Goal: Task Accomplishment & Management: Manage account settings

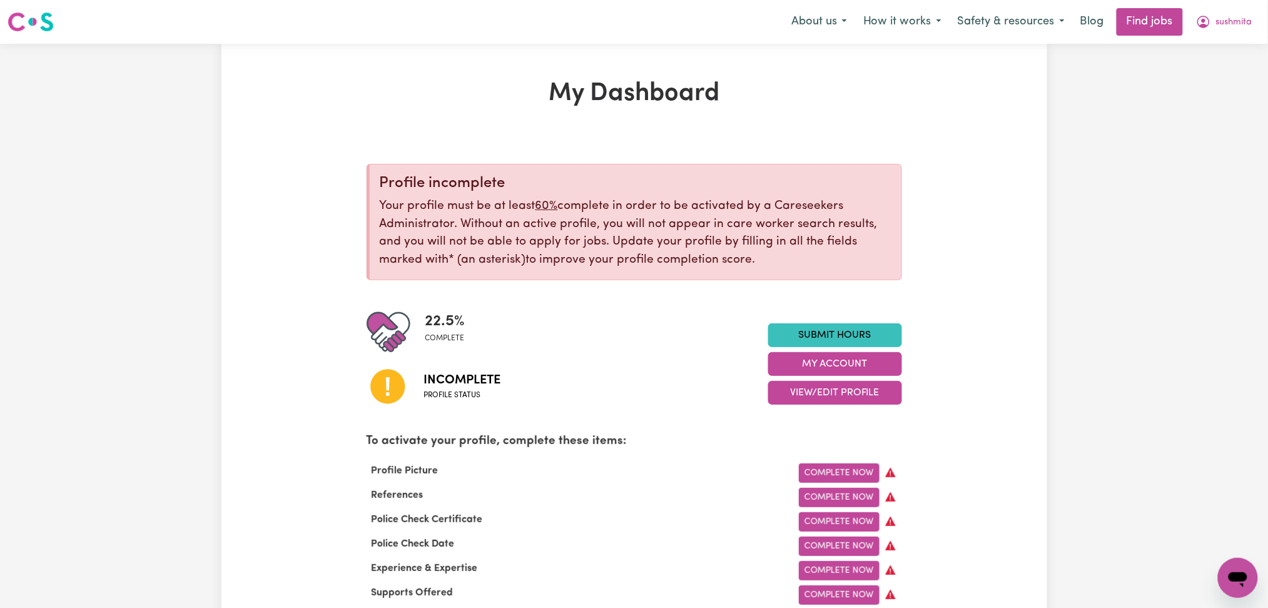
scroll to position [83, 0]
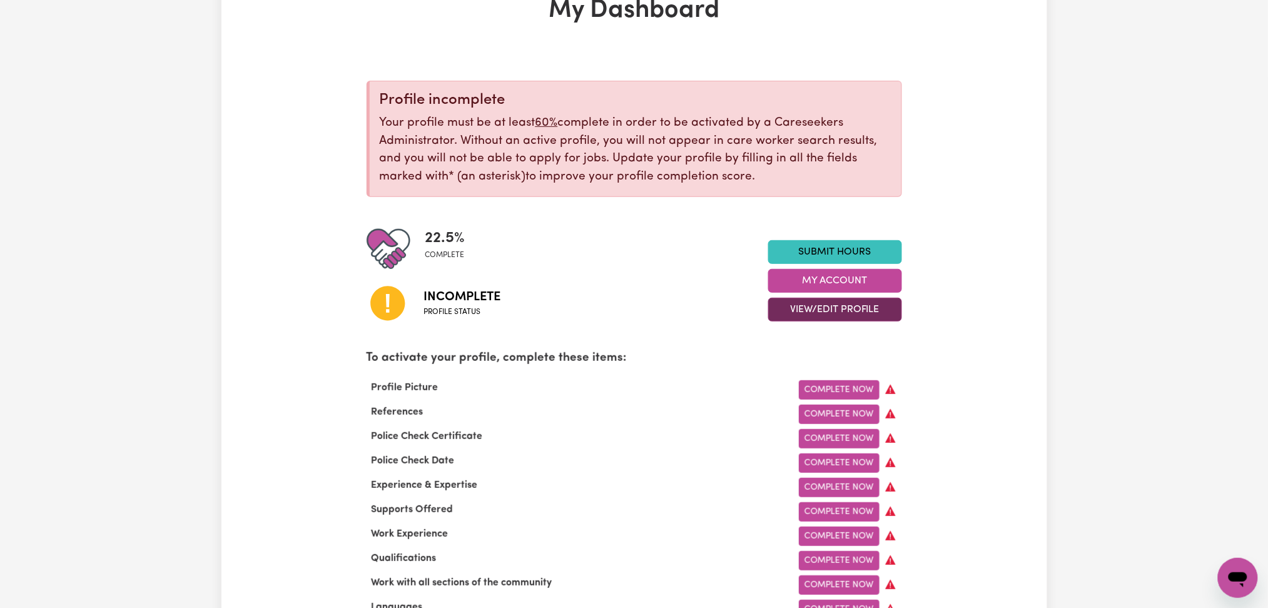
click at [802, 308] on button "View/Edit Profile" at bounding box center [835, 310] width 134 height 24
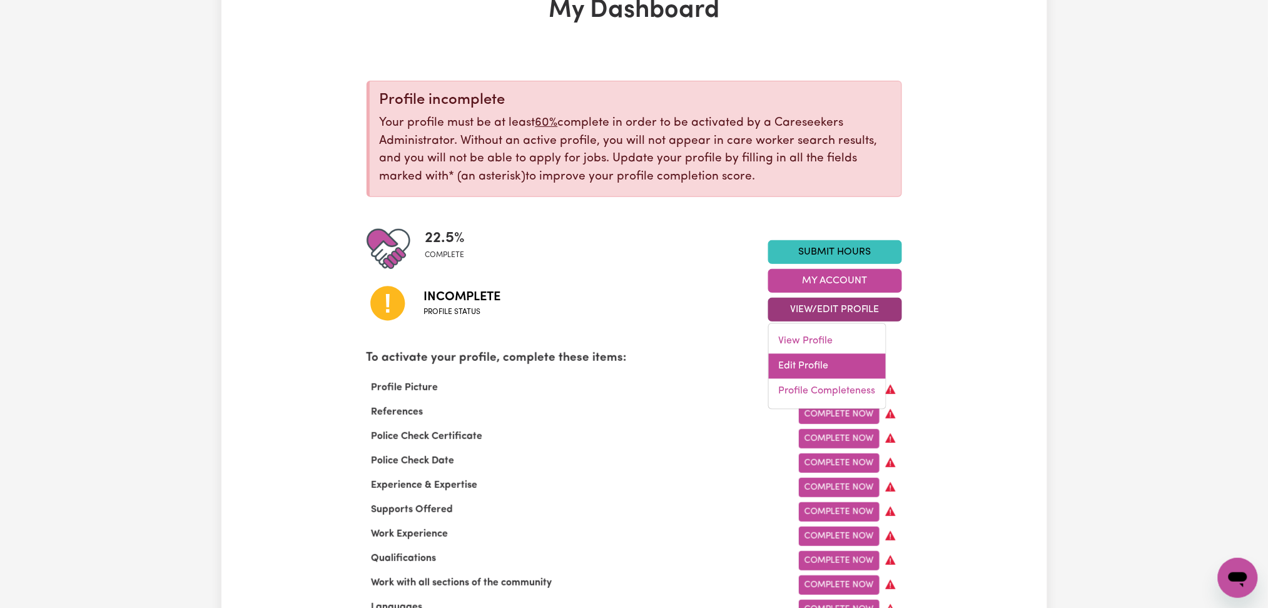
click at [788, 368] on link "Edit Profile" at bounding box center [827, 366] width 117 height 25
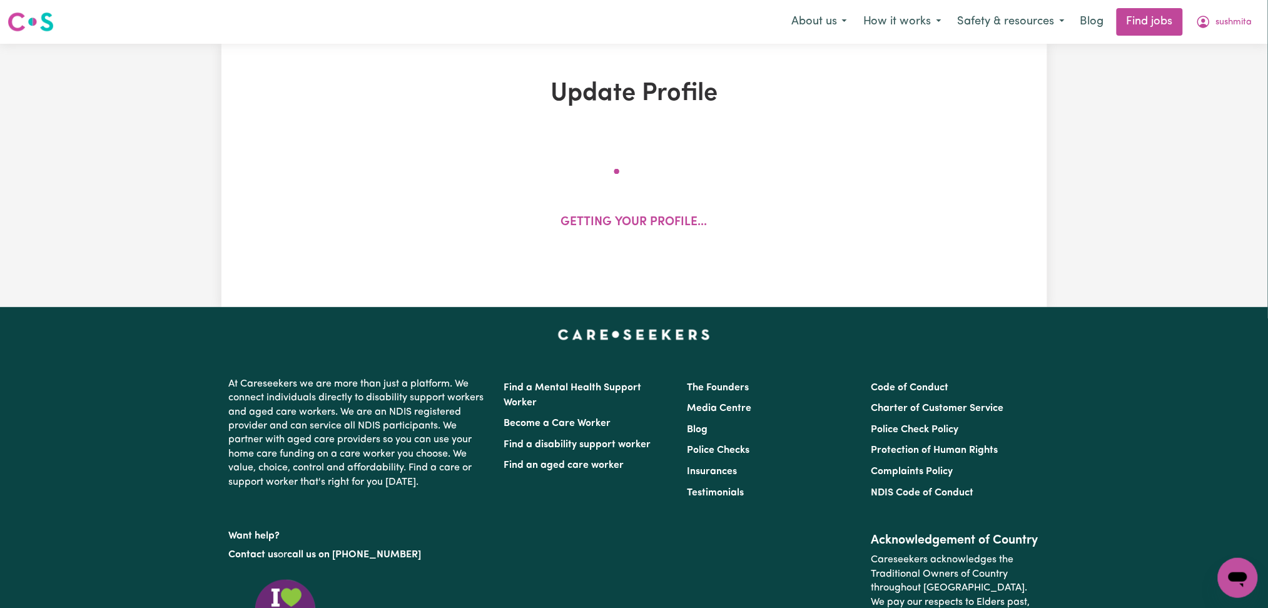
select select "[DEMOGRAPHIC_DATA]"
select select "[DEMOGRAPHIC_DATA] Work Visa"
select select "Studying a healthcare related degree or qualification"
select select "40"
select select "55"
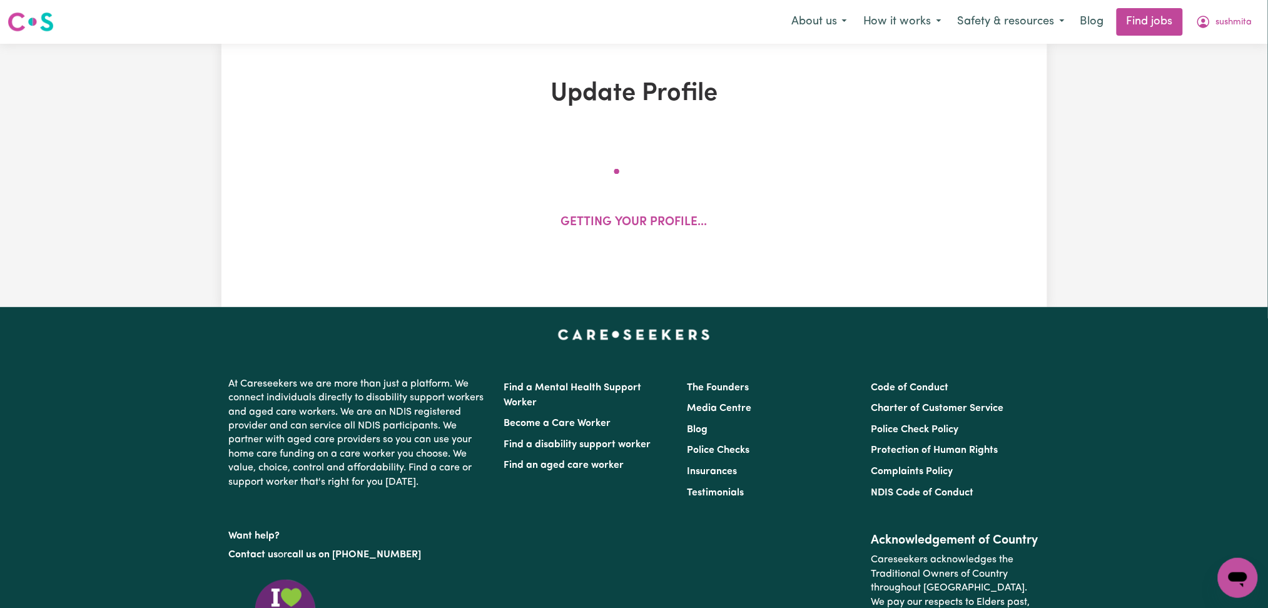
select select "65"
select select "80"
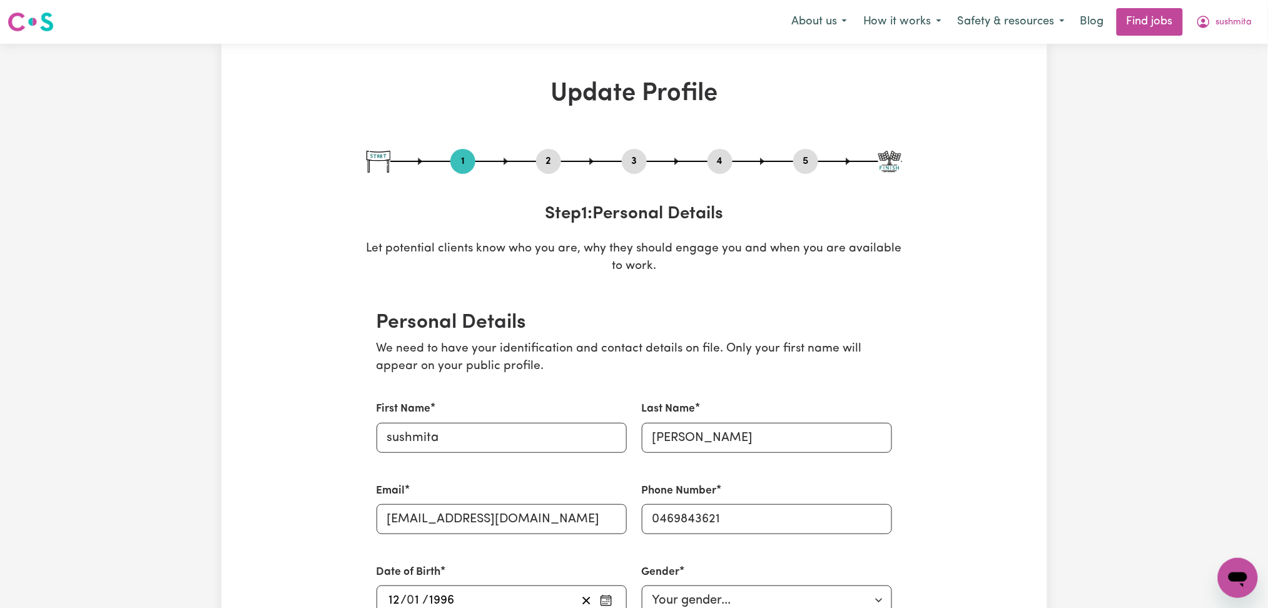
scroll to position [83, 0]
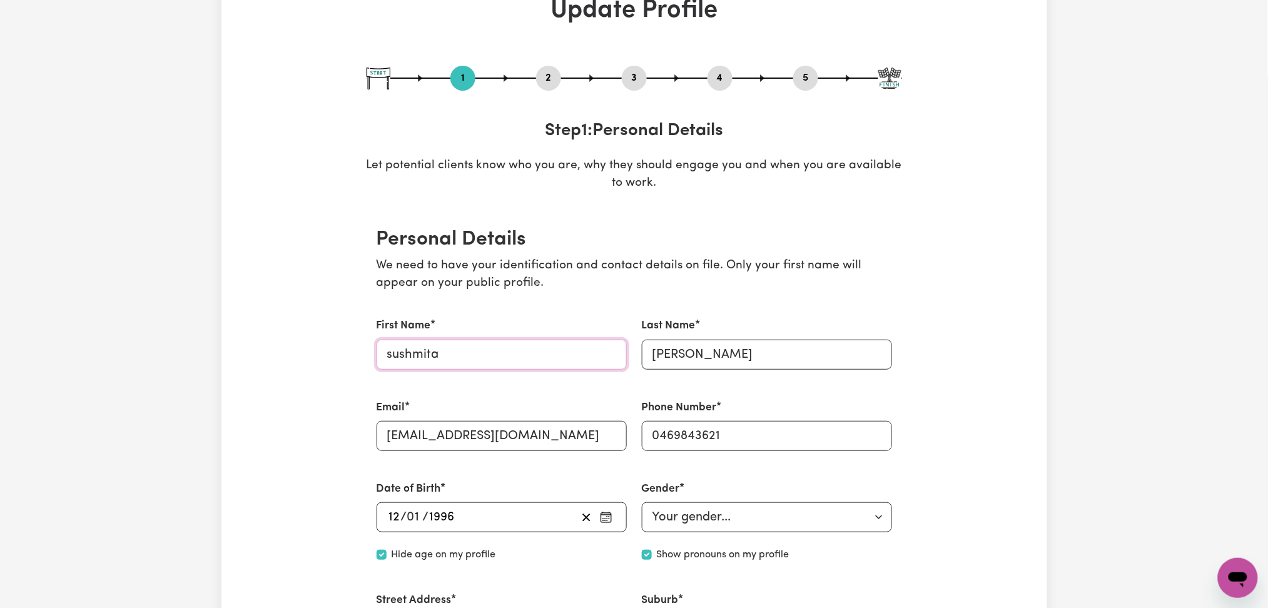
click at [392, 351] on input "sushmita" at bounding box center [502, 355] width 250 height 30
type input "Sushmita"
drag, startPoint x: 657, startPoint y: 352, endPoint x: 644, endPoint y: 352, distance: 13.1
click at [644, 352] on input "[PERSON_NAME]" at bounding box center [767, 355] width 250 height 30
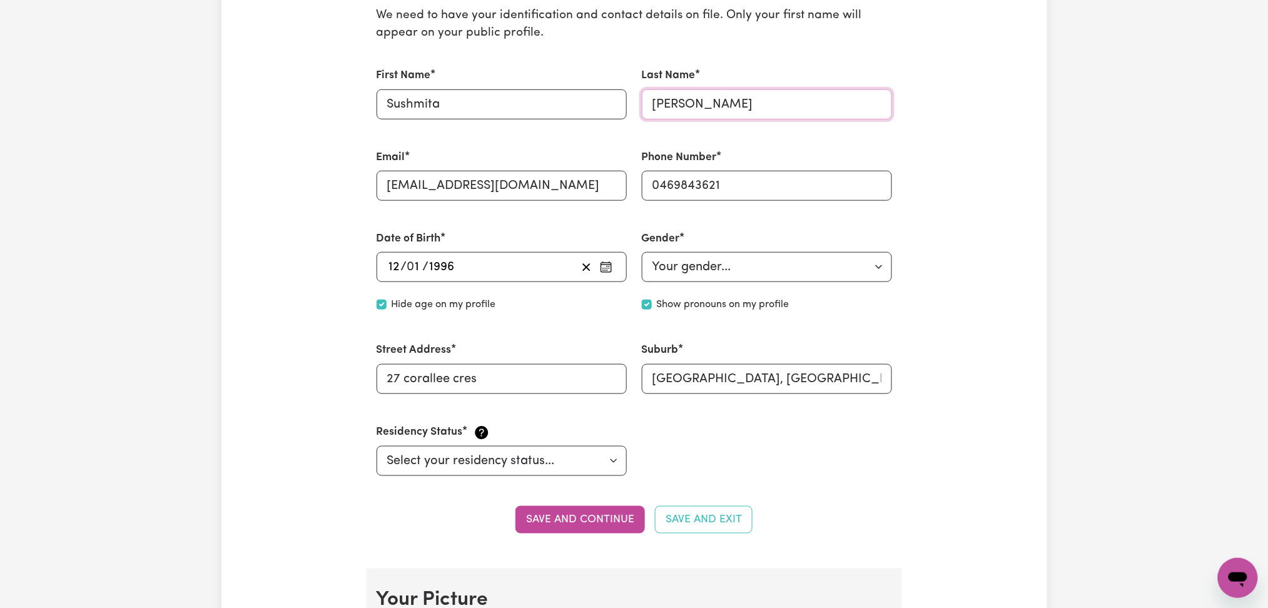
scroll to position [417, 0]
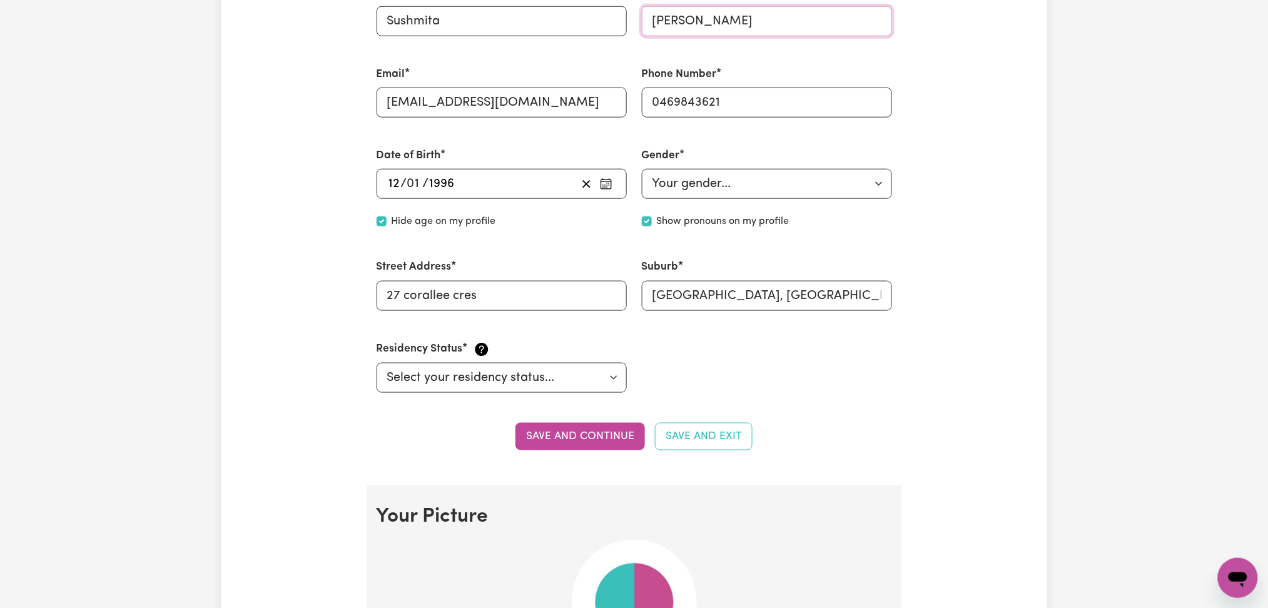
type input "[PERSON_NAME]"
click at [581, 419] on section "Personal Details We need to have your identification and contact details on fil…" at bounding box center [634, 179] width 535 height 611
click at [582, 437] on button "Save and continue" at bounding box center [579, 437] width 129 height 28
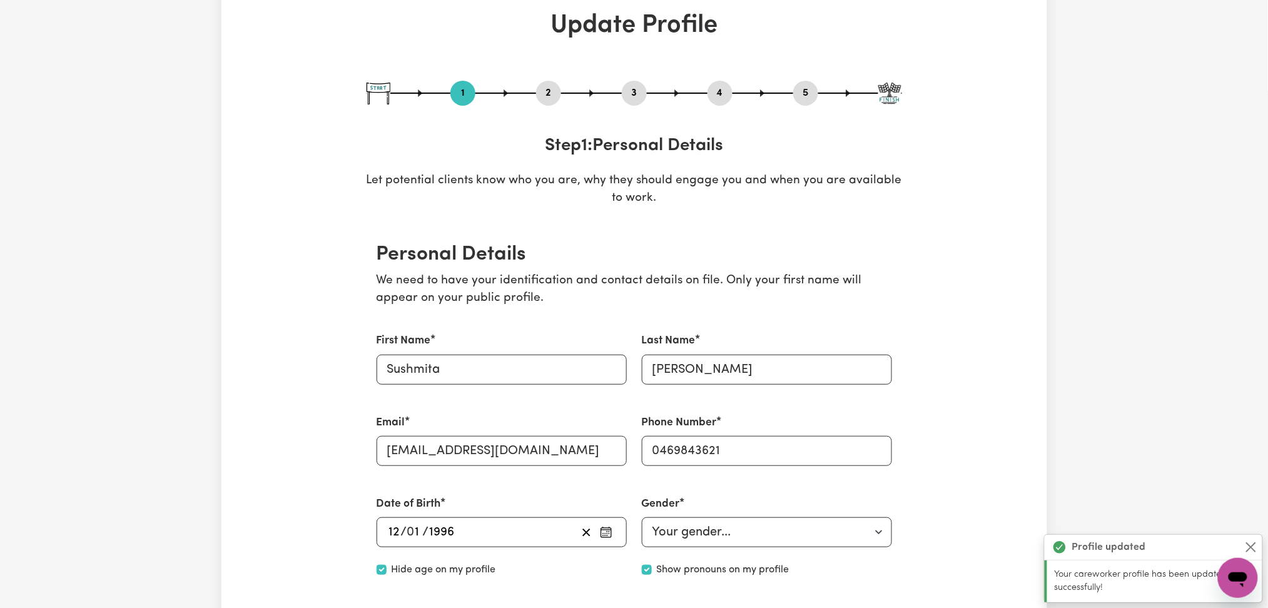
scroll to position [0, 0]
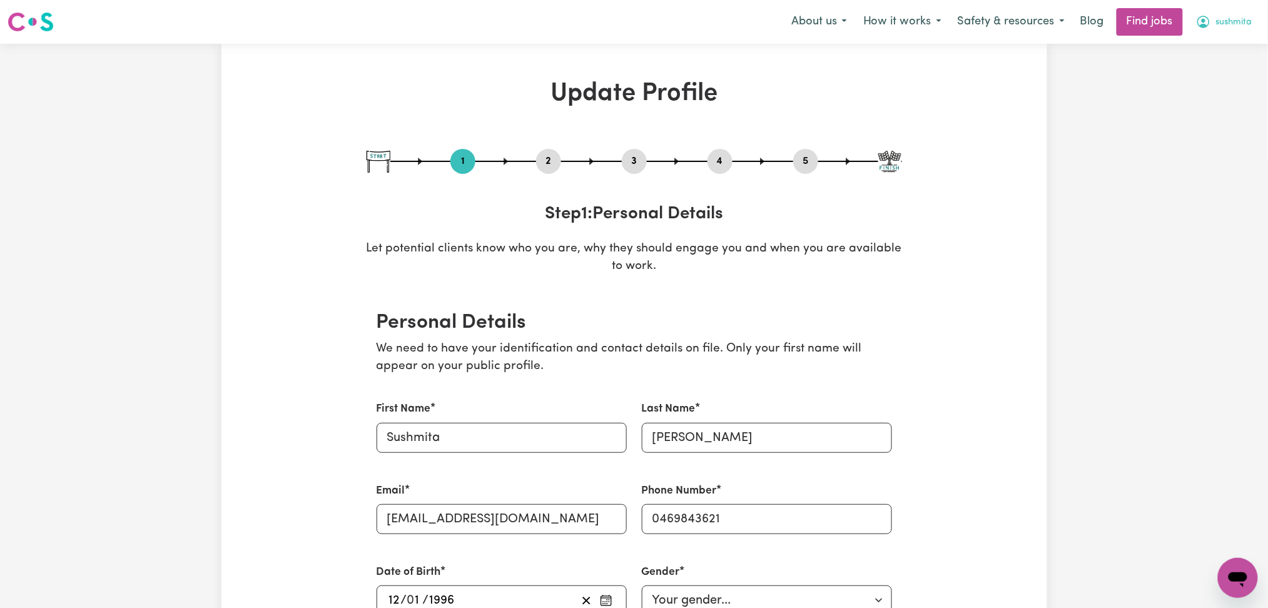
click at [1229, 19] on span "sushmita" at bounding box center [1234, 23] width 36 height 14
click at [1221, 106] on link "Logout" at bounding box center [1210, 96] width 99 height 24
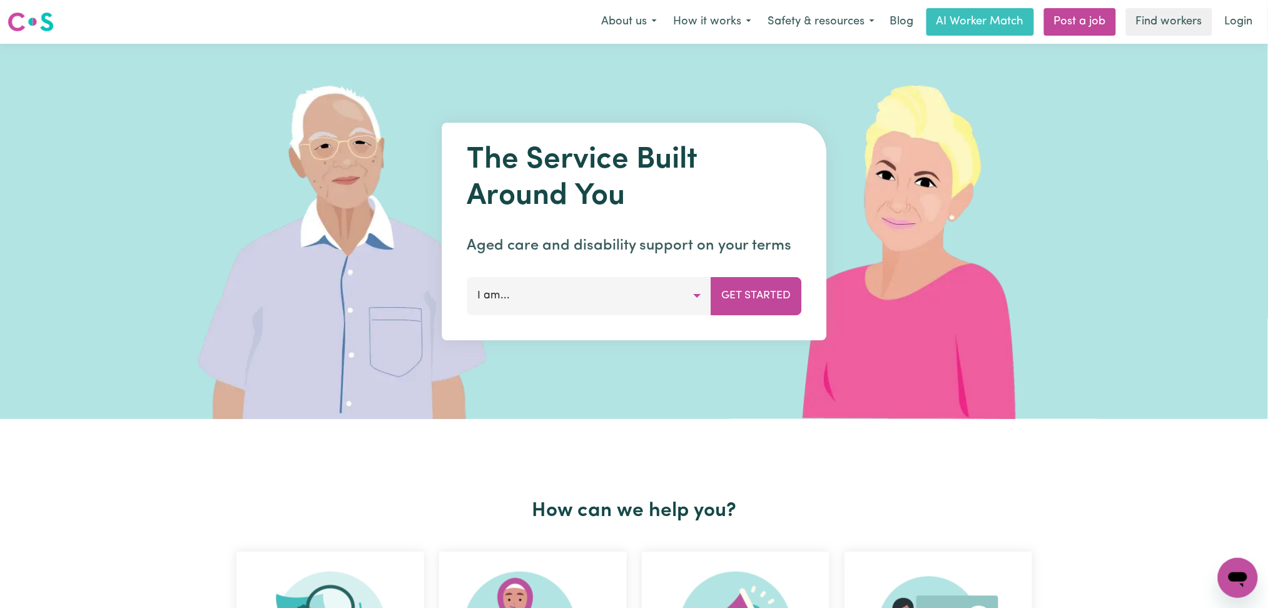
click at [1222, 98] on div "The Service Built Around You Aged care and disability support on your terms I a…" at bounding box center [634, 231] width 1268 height 375
click at [1243, 14] on link "Login" at bounding box center [1238, 22] width 43 height 28
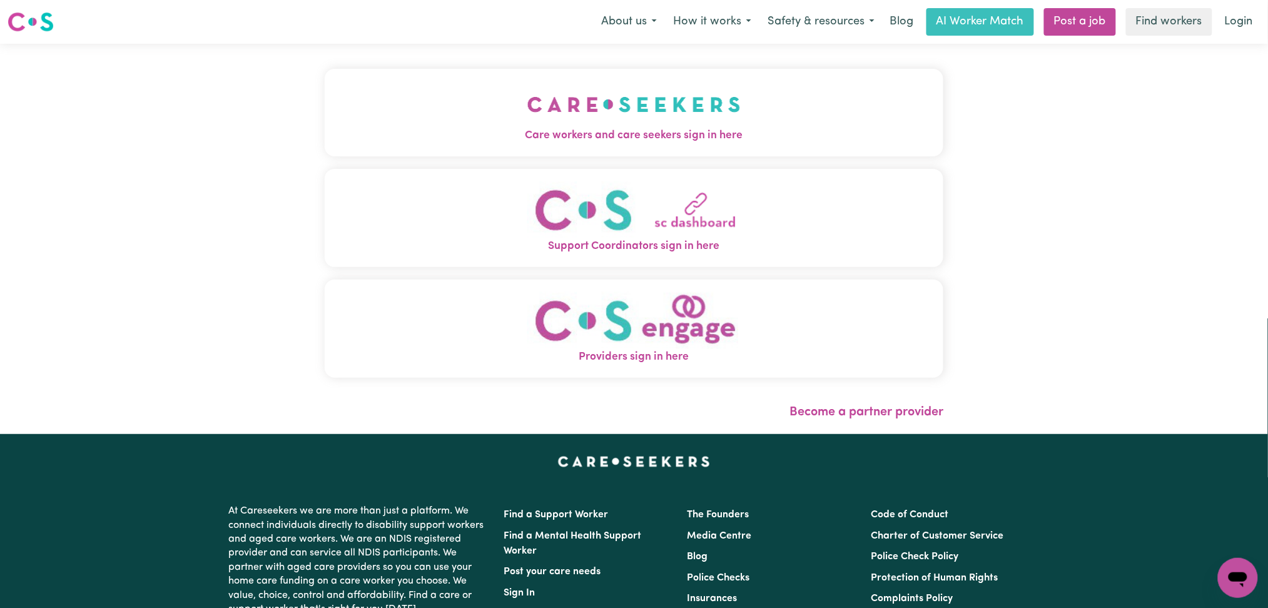
click at [527, 86] on img "Care workers and care seekers sign in here" at bounding box center [633, 104] width 213 height 46
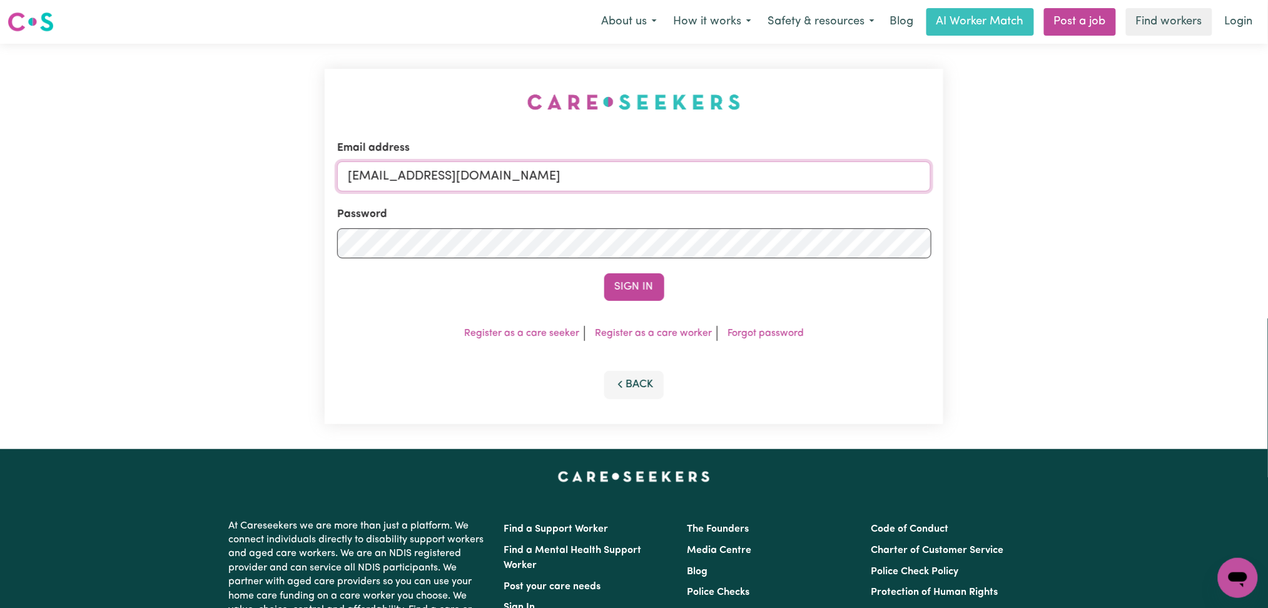
click at [489, 181] on input "[EMAIL_ADDRESS][DOMAIN_NAME]" at bounding box center [634, 176] width 594 height 30
drag, startPoint x: 413, startPoint y: 166, endPoint x: 722, endPoint y: 176, distance: 309.2
click at [724, 173] on input "Superuser~[EMAIL_ADDRESS][DOMAIN_NAME]" at bounding box center [634, 176] width 594 height 30
type input "Superuser~[EMAIL_ADDRESS][DOMAIN_NAME]"
click at [625, 287] on button "Sign In" at bounding box center [634, 287] width 60 height 28
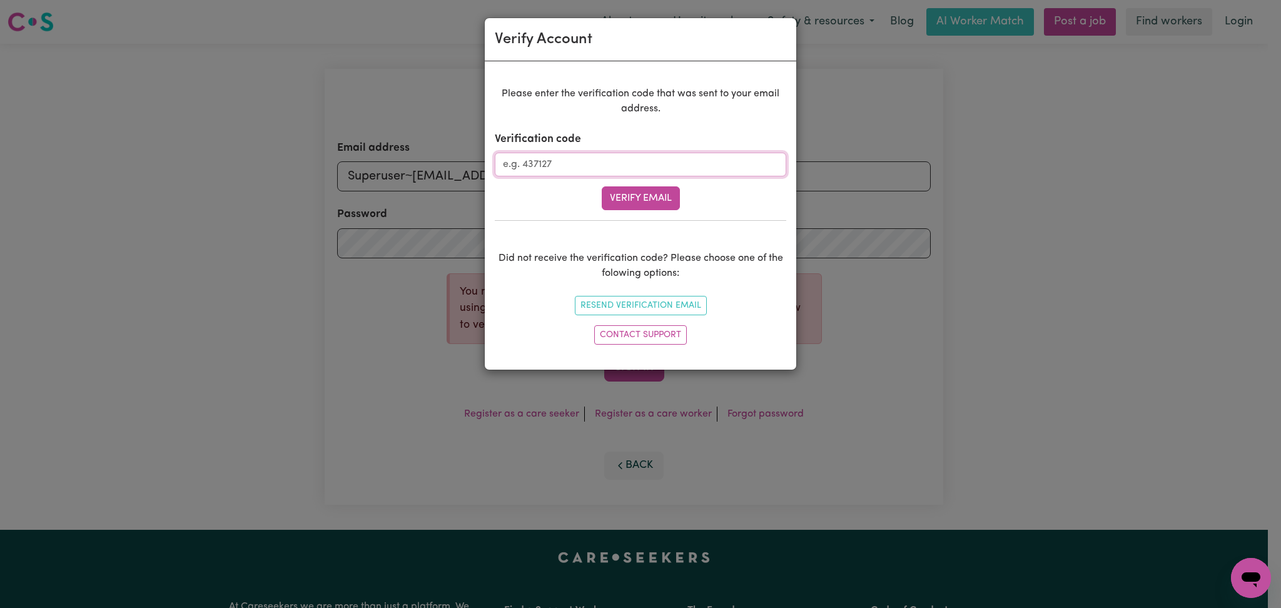
click at [547, 171] on input "Verification code" at bounding box center [641, 165] width 292 height 24
paste input "439079"
type input "439079"
click at [616, 193] on button "Verify Email" at bounding box center [641, 198] width 78 height 24
